Goal: Task Accomplishment & Management: Manage account settings

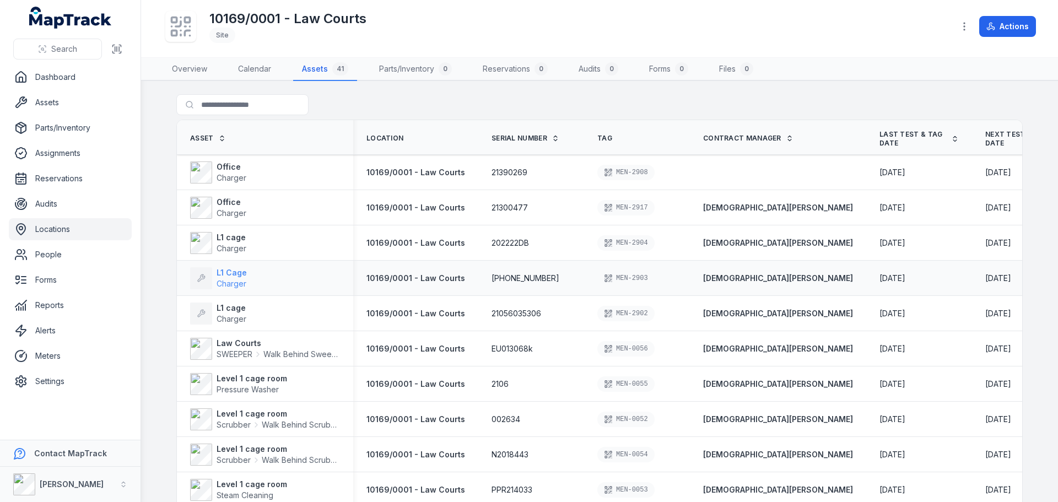
click at [235, 273] on strong "L1 Cage" at bounding box center [232, 272] width 30 height 11
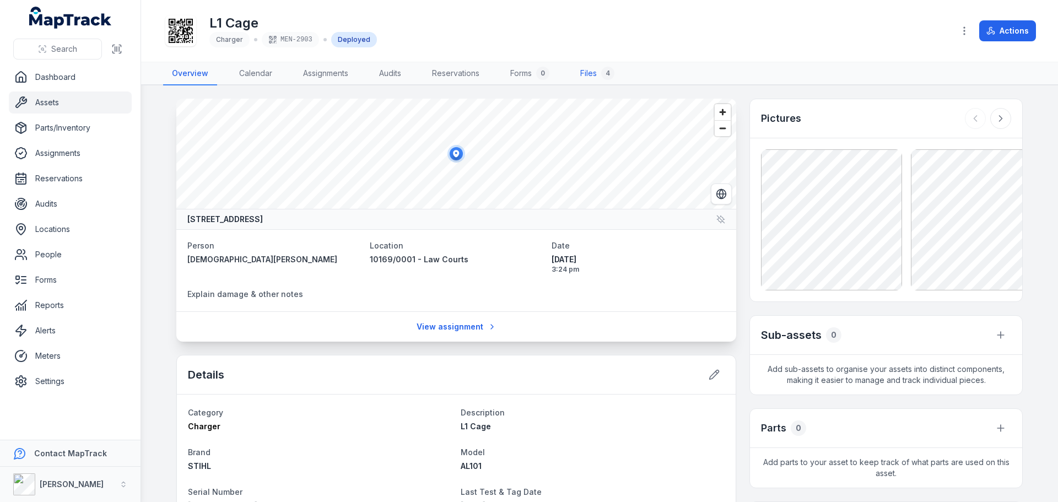
click at [605, 74] on div "4" at bounding box center [607, 73] width 13 height 13
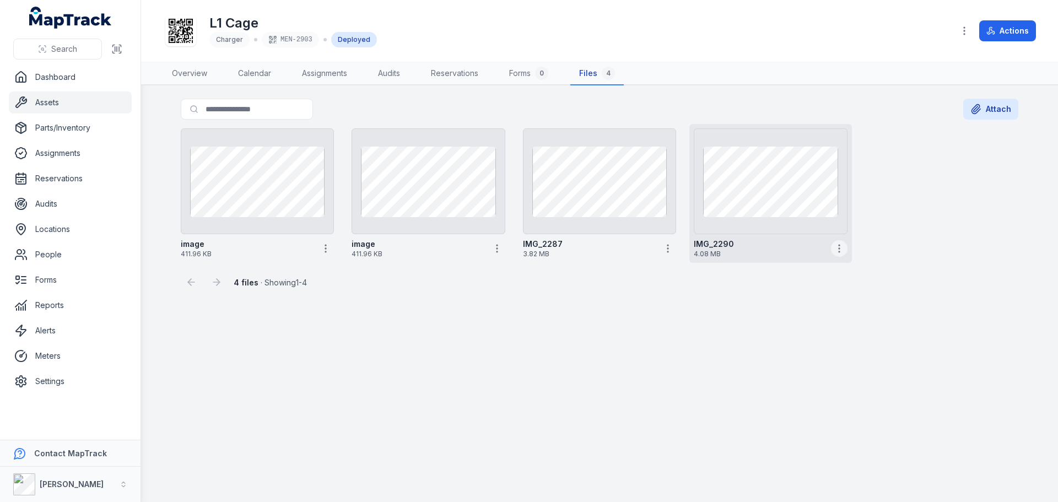
click at [840, 252] on icon "button" at bounding box center [839, 248] width 11 height 11
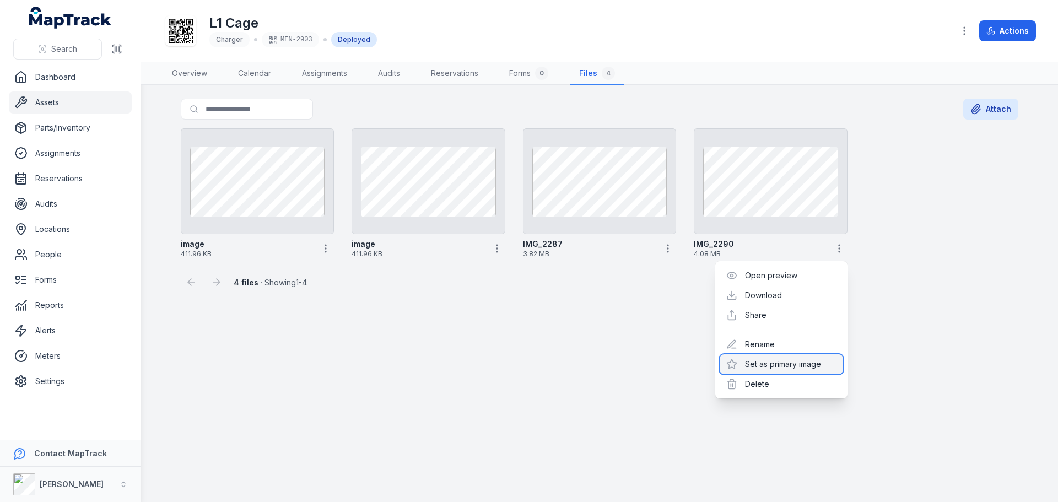
click at [790, 372] on div "Set as primary image" at bounding box center [781, 364] width 123 height 20
